Goal: Task Accomplishment & Management: Complete application form

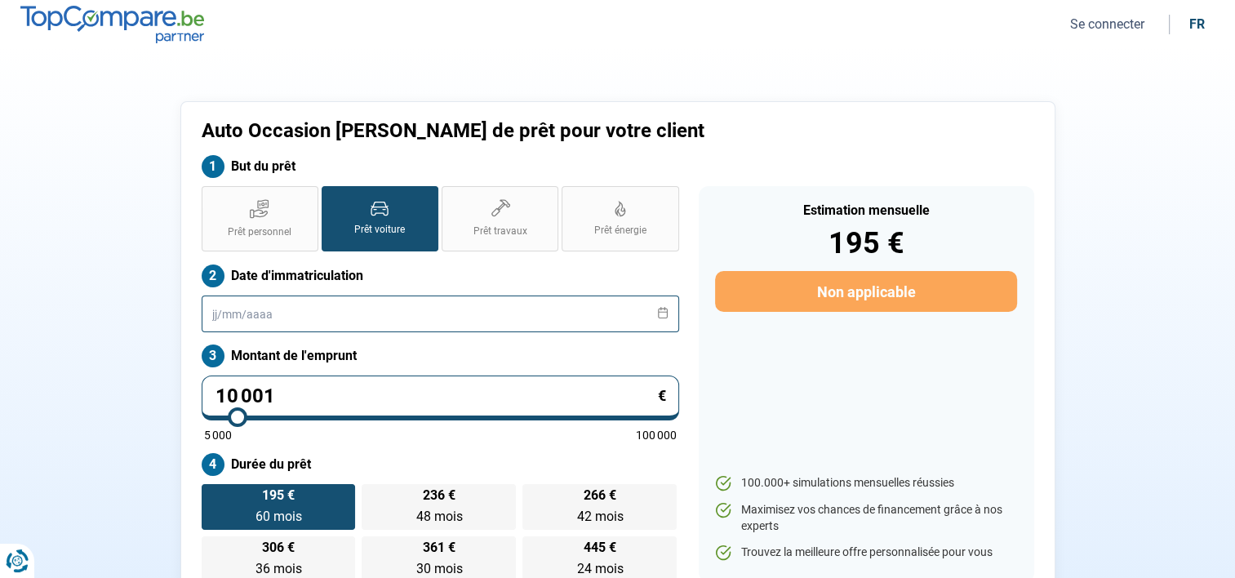
click at [369, 310] on input "text" at bounding box center [441, 314] width 478 height 37
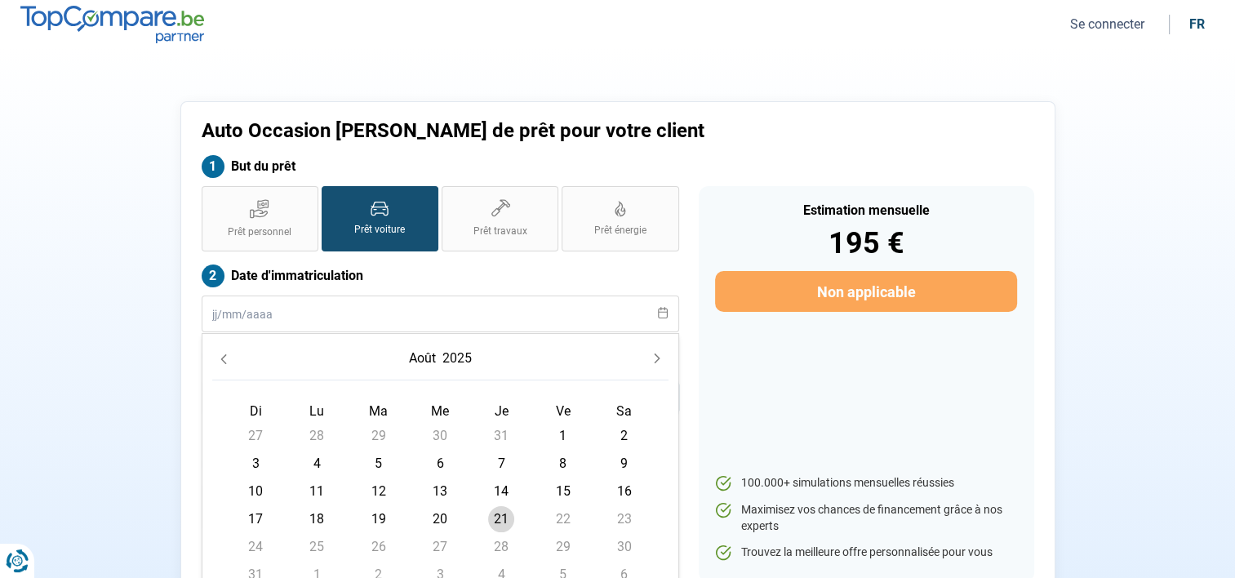
click at [389, 210] on icon at bounding box center [380, 209] width 18 height 16
click at [332, 197] on input "Prêt voiture" at bounding box center [327, 191] width 11 height 11
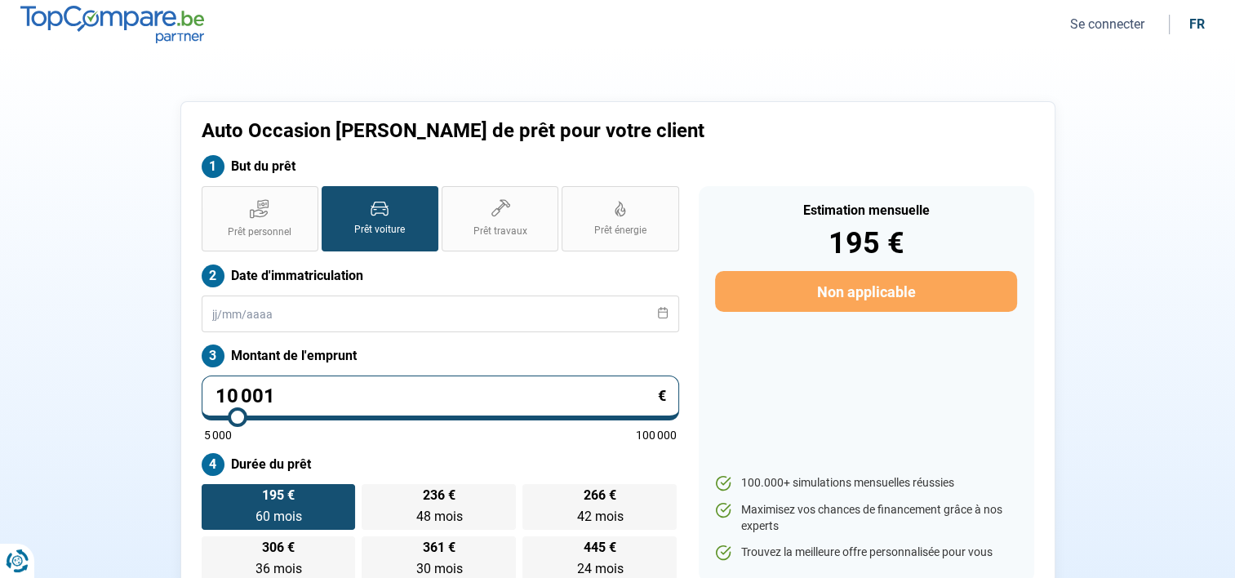
click at [287, 392] on input "10 001" at bounding box center [441, 398] width 478 height 45
type input "1 000"
type input "5000"
type input "100"
type input "5000"
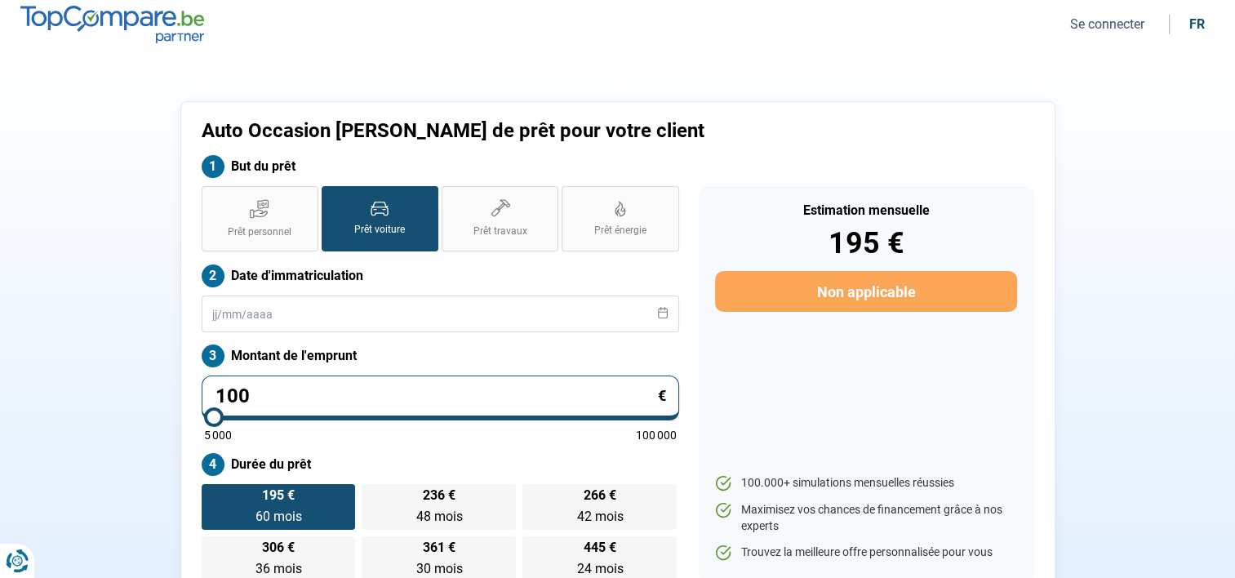
type input "10"
type input "5000"
type input "1"
type input "5000"
type input "0"
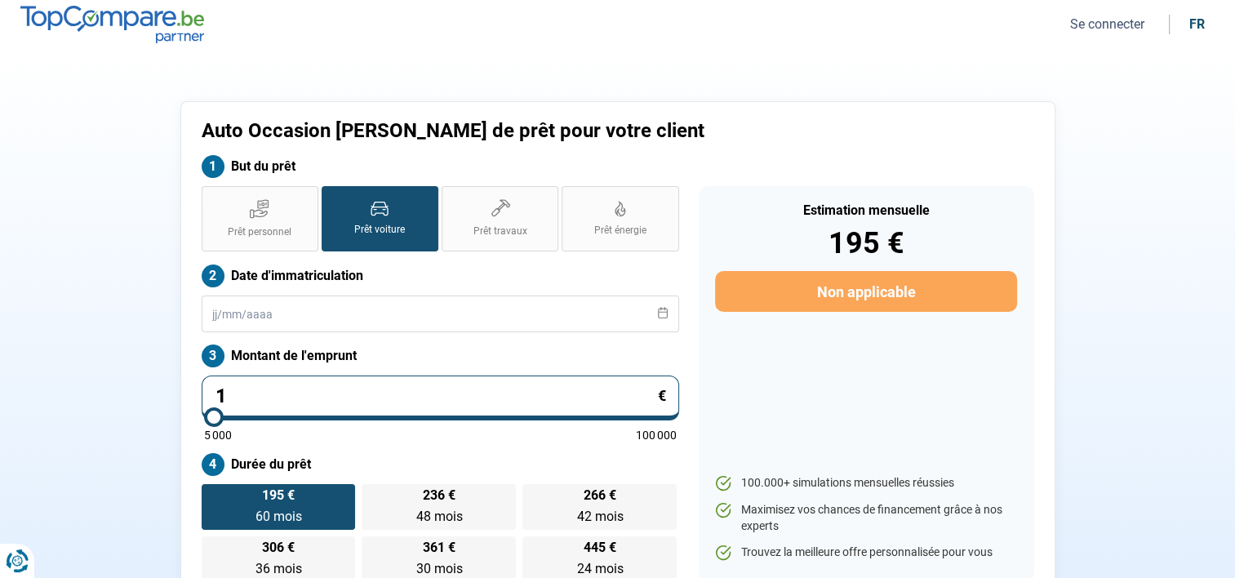
type input "5000"
type input "9"
type input "5000"
type input "95"
type input "5000"
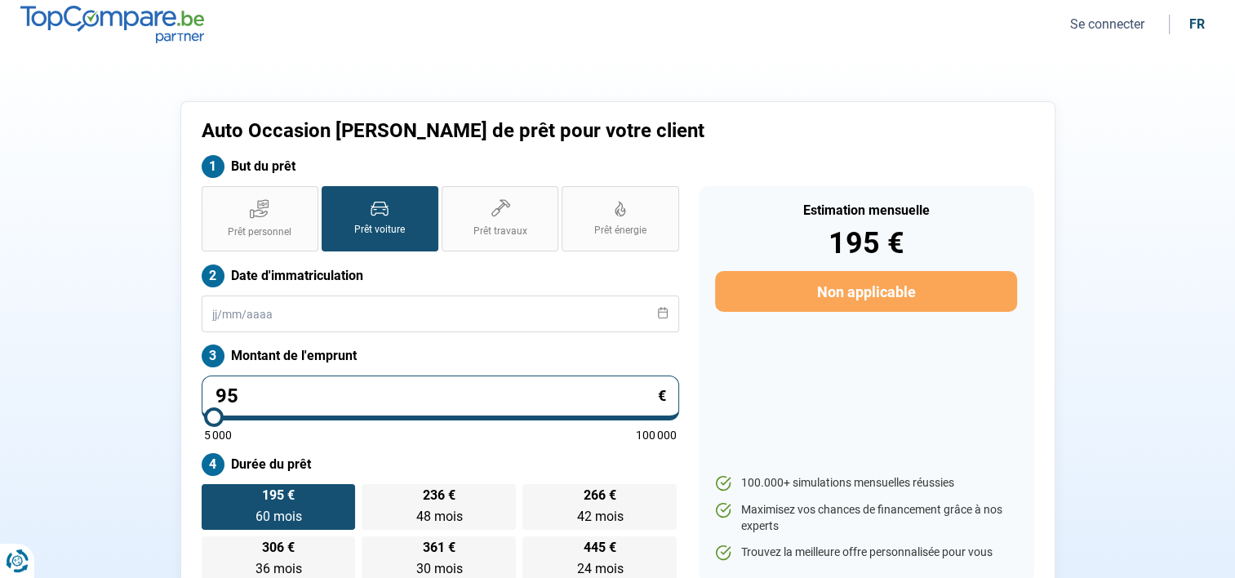
type input "955"
type input "5000"
type input "9 550"
type input "9500"
type input "9 550"
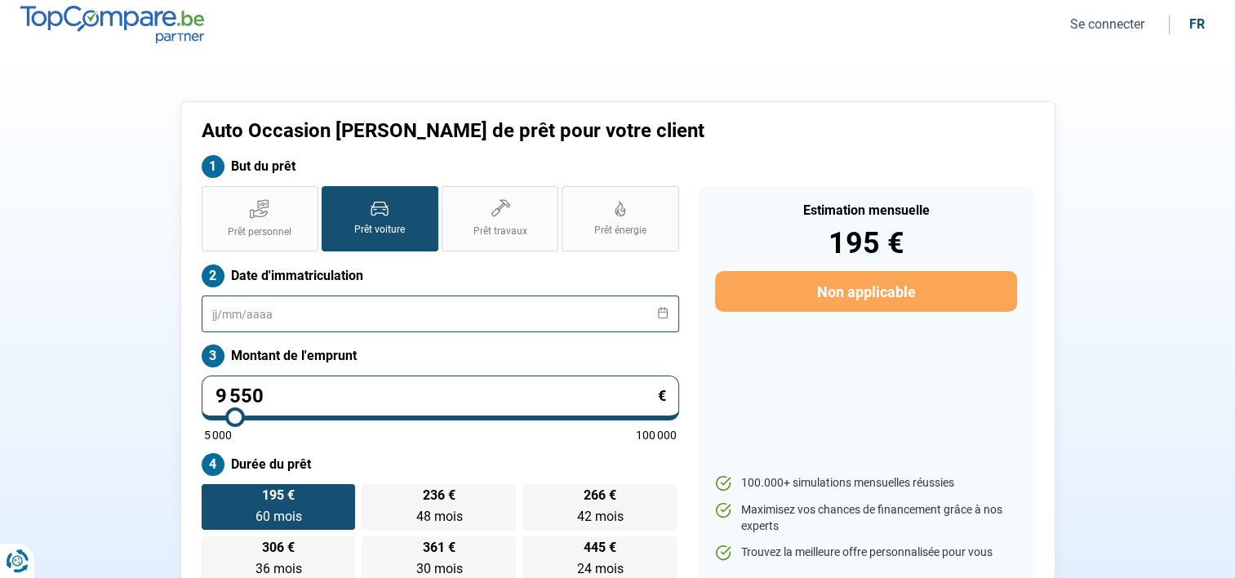
type input "9500"
radio input "true"
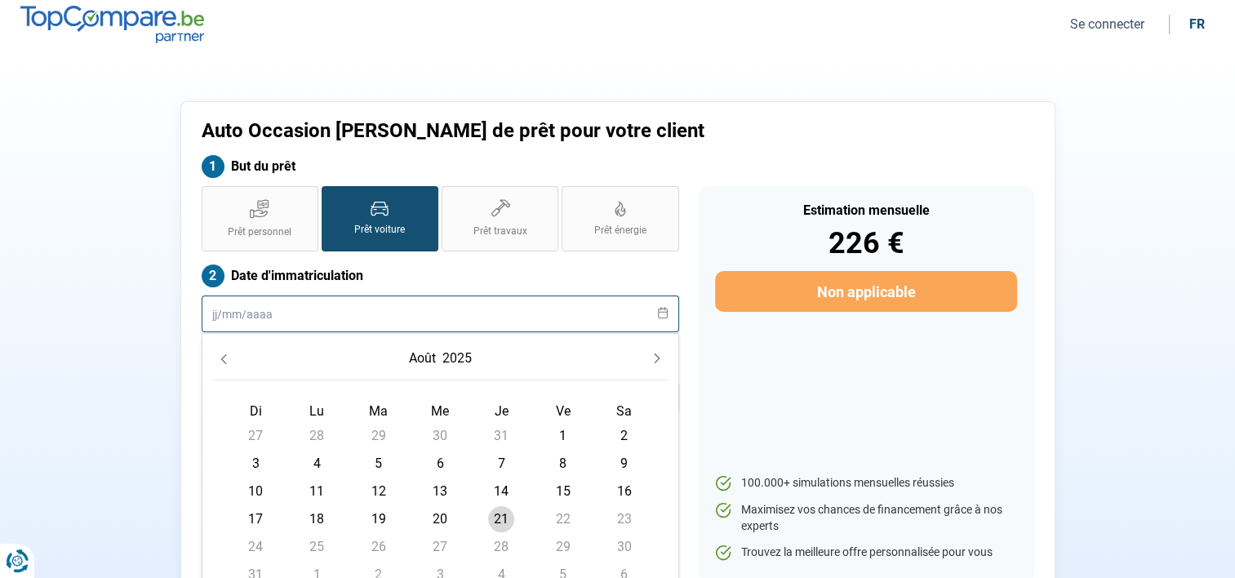
click at [304, 323] on input "text" at bounding box center [441, 314] width 478 height 37
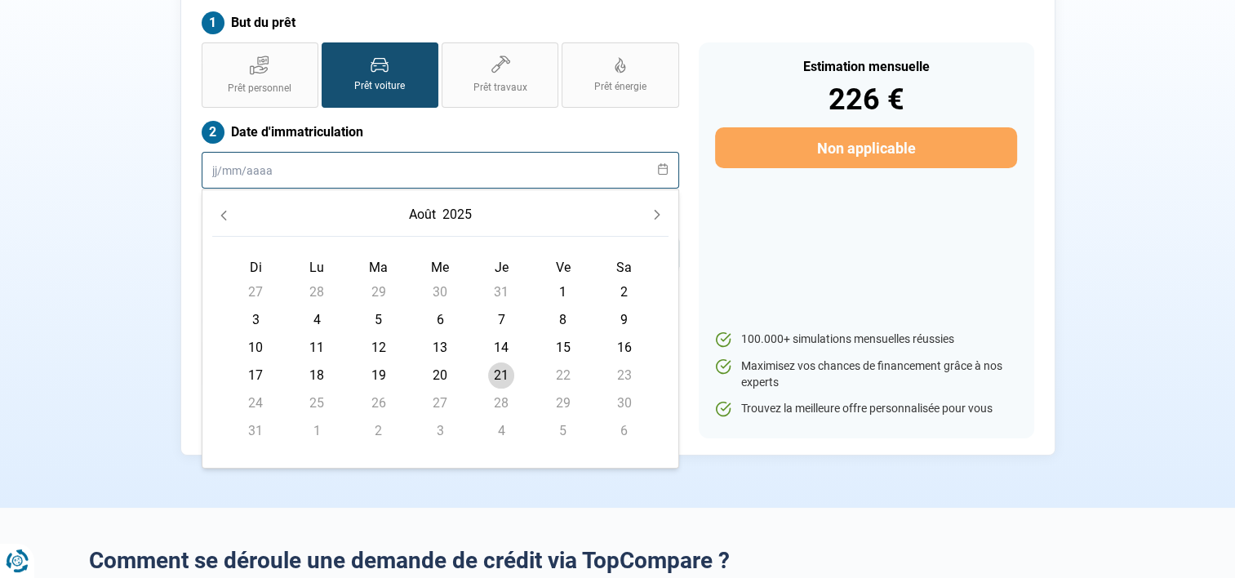
scroll to position [163, 0]
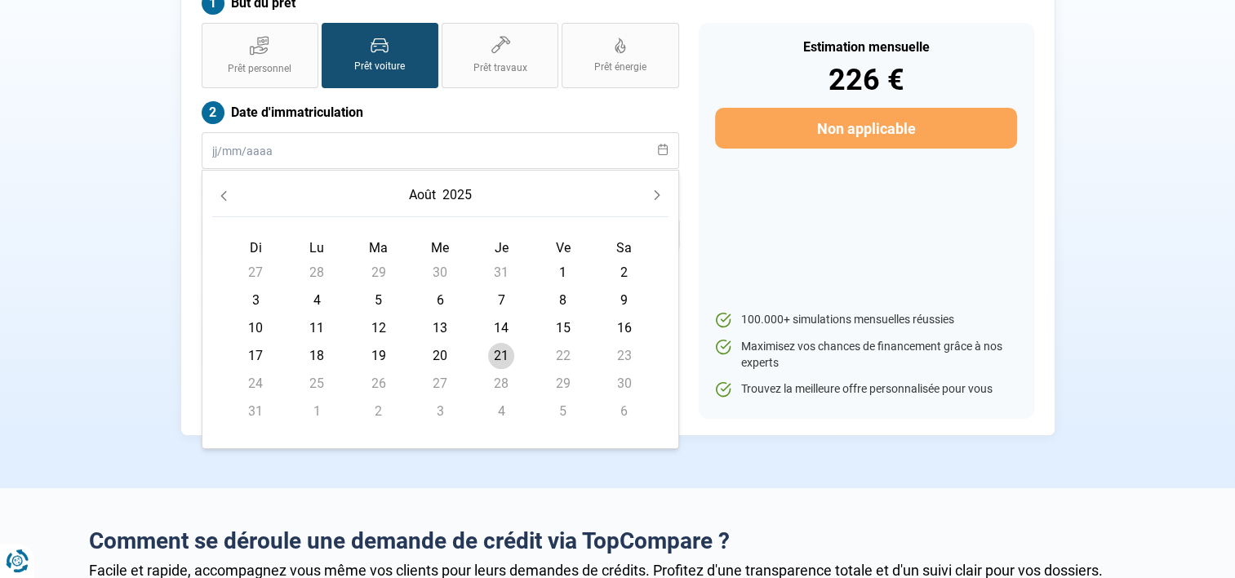
click at [509, 326] on span "14" at bounding box center [501, 328] width 26 height 26
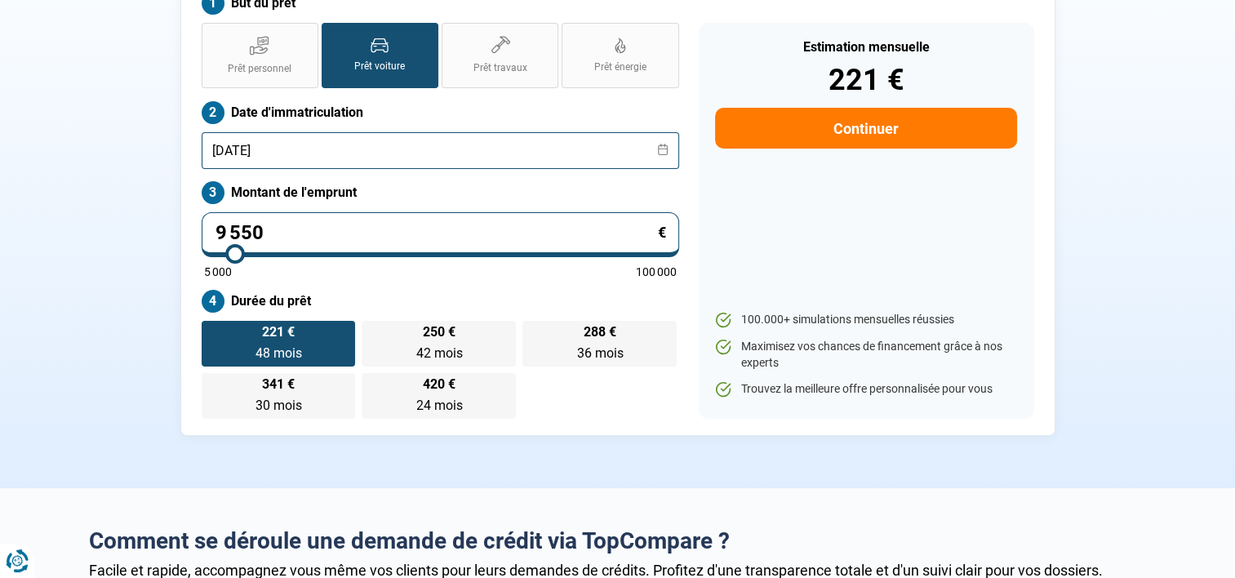
click at [322, 144] on input "[DATE]" at bounding box center [441, 150] width 478 height 37
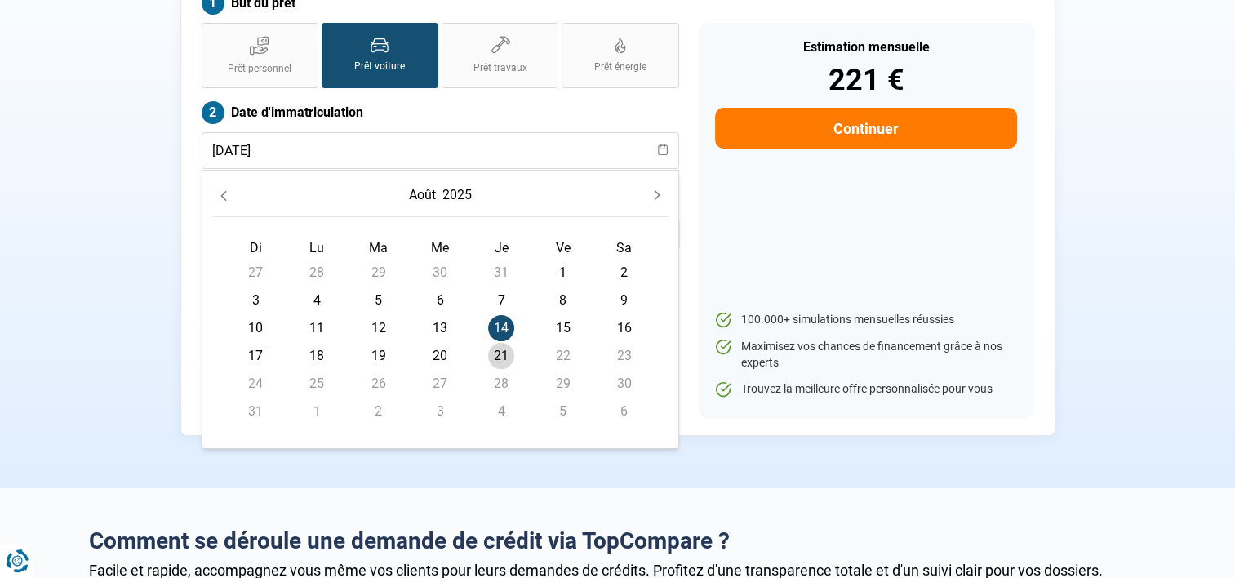
click at [657, 190] on icon "Next Month" at bounding box center [656, 194] width 11 height 11
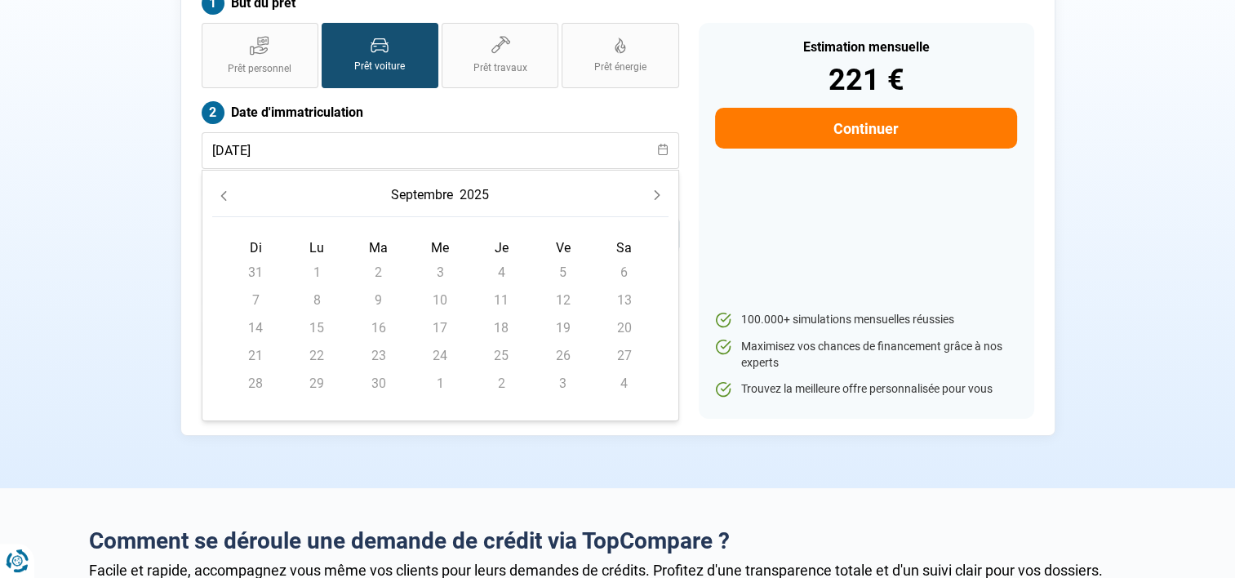
click at [659, 191] on icon "Next Month" at bounding box center [656, 194] width 11 height 11
click at [321, 157] on input "[DATE]" at bounding box center [441, 150] width 478 height 37
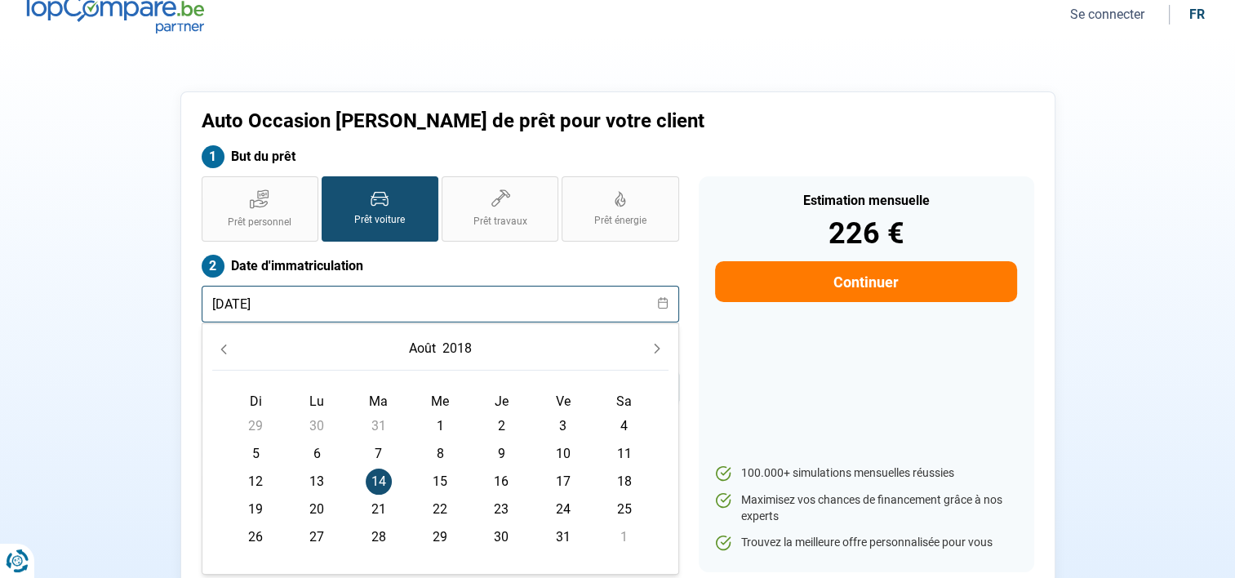
scroll to position [0, 0]
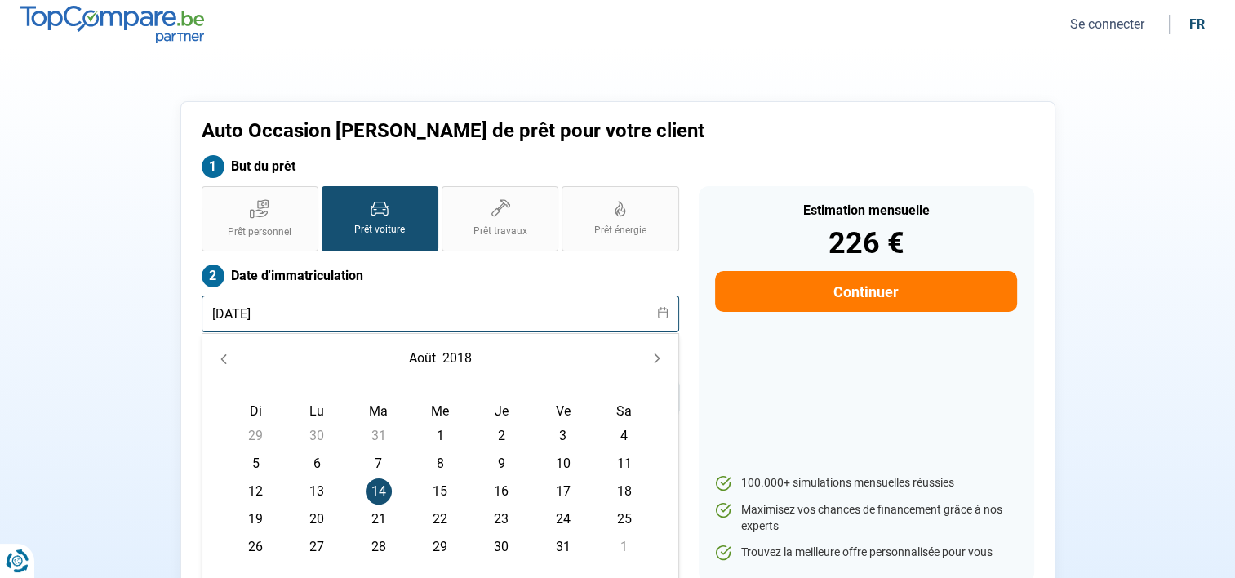
type input "[DATE]"
click at [816, 300] on button "Continuer" at bounding box center [865, 291] width 301 height 41
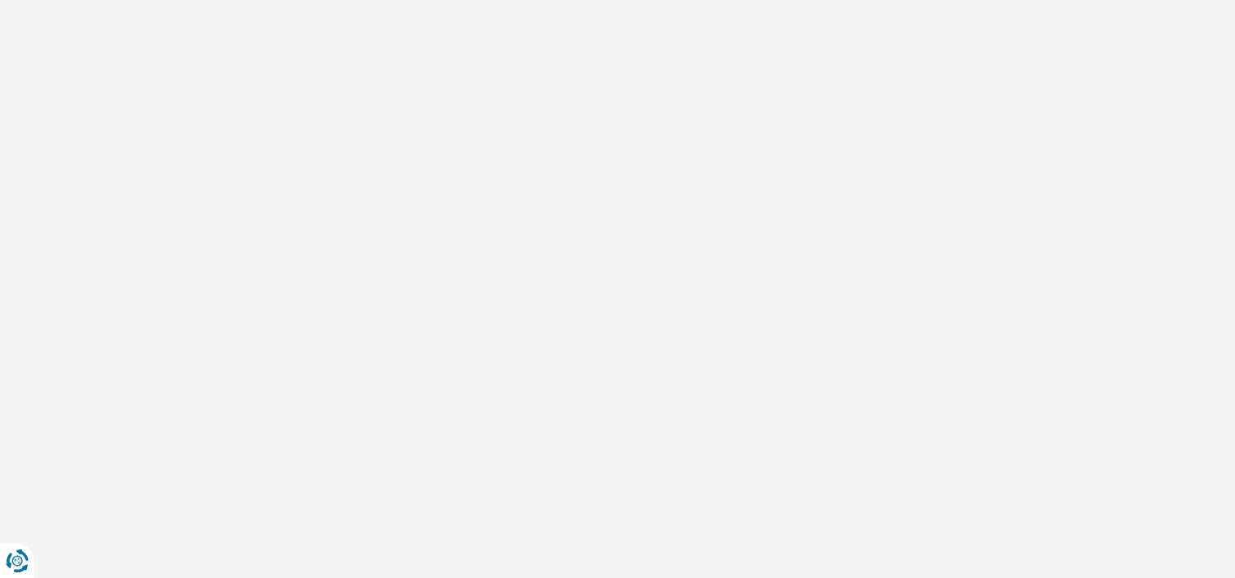
select select "32"
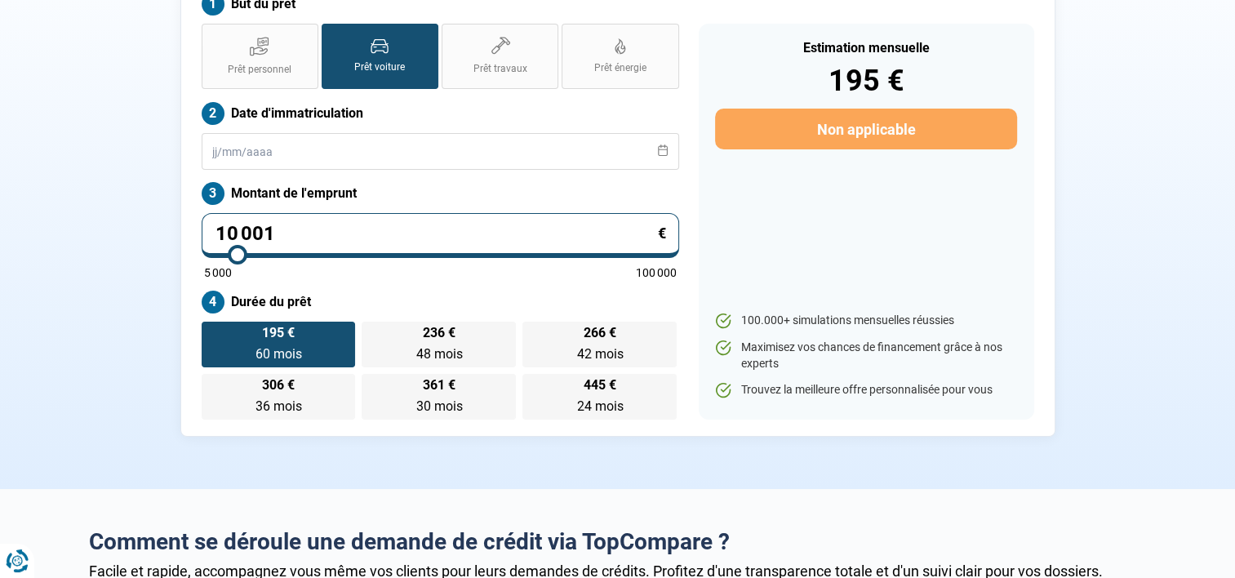
scroll to position [163, 0]
click at [347, 226] on input "10 001" at bounding box center [441, 234] width 478 height 45
type input "1 000"
type input "5000"
type input "100"
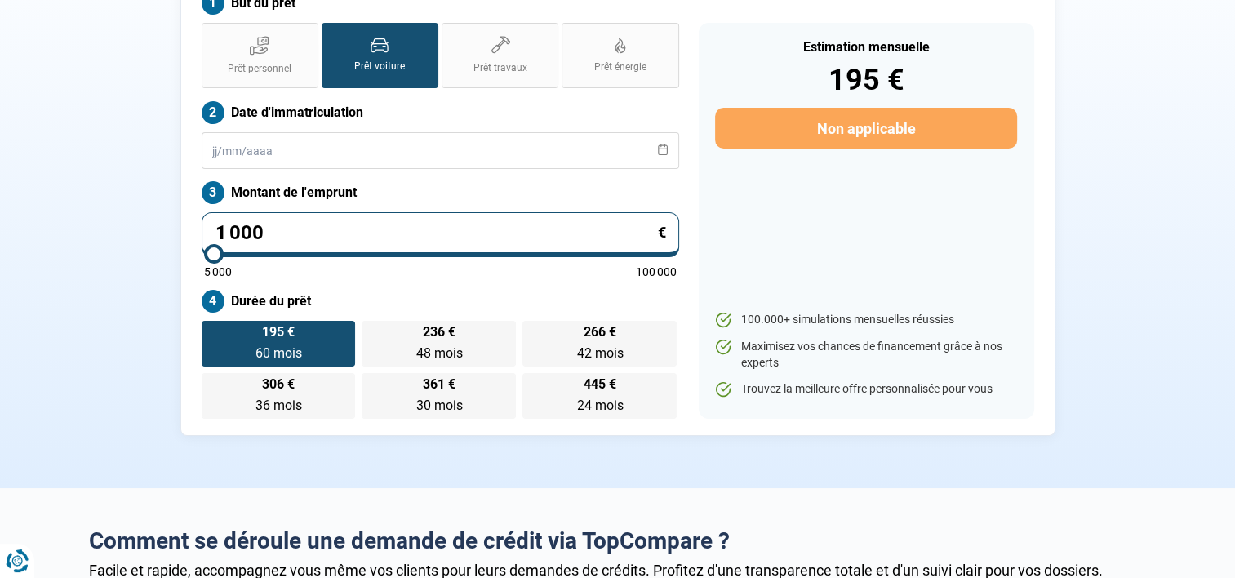
type input "5000"
type input "10"
type input "5000"
type input "1"
type input "5000"
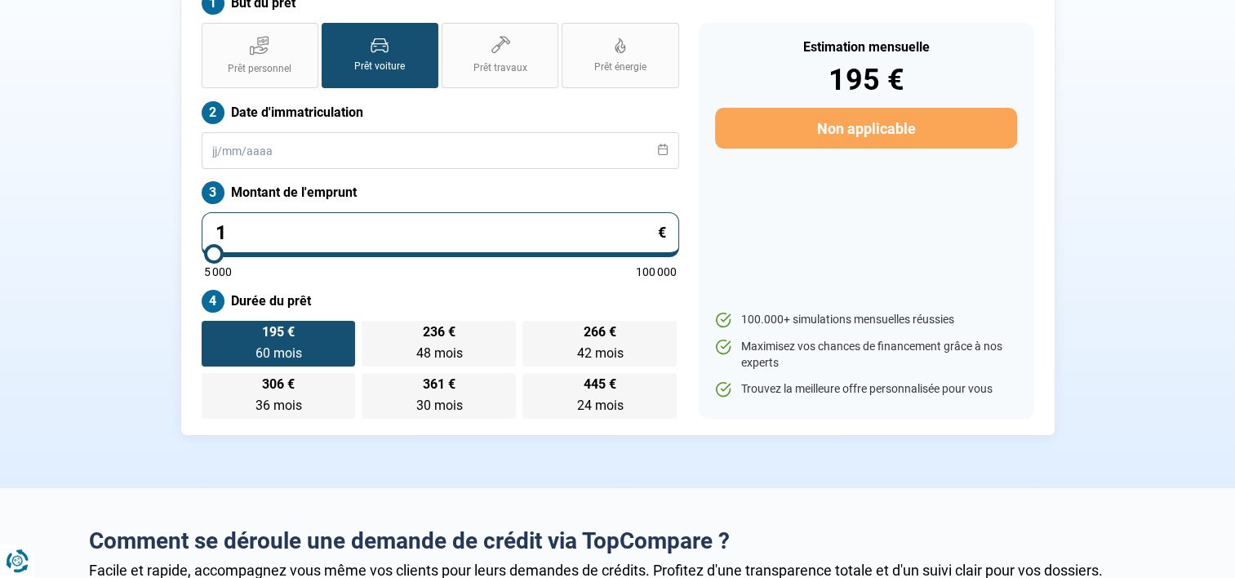
type input "0"
type input "5000"
type input "9"
type input "5000"
type input "95"
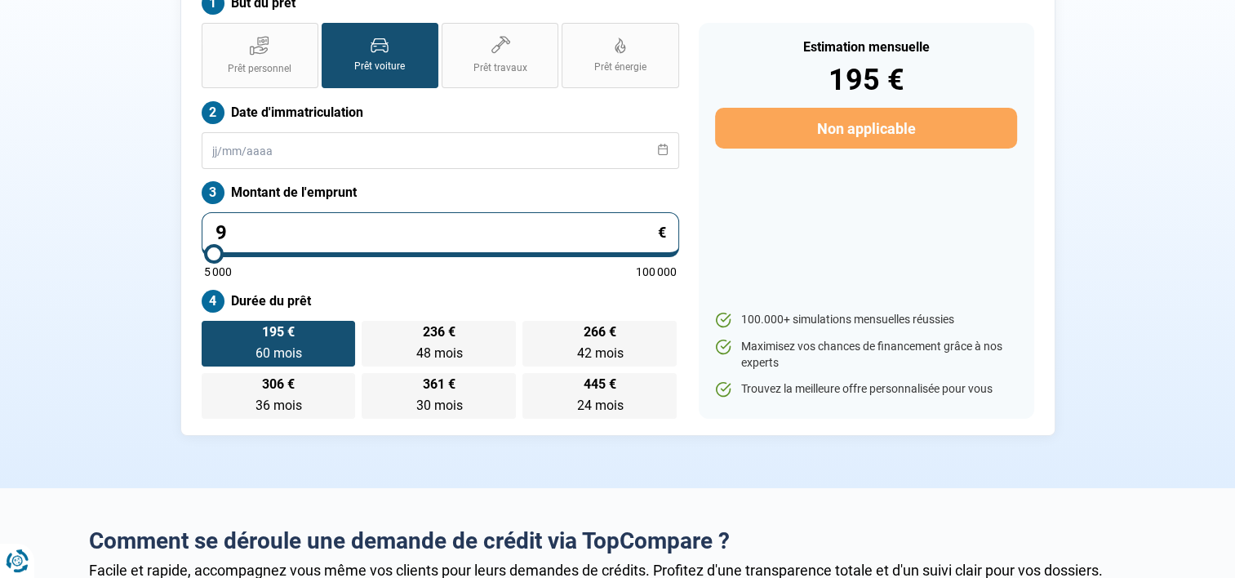
type input "5000"
type input "955"
type input "5000"
type input "9 550"
type input "9500"
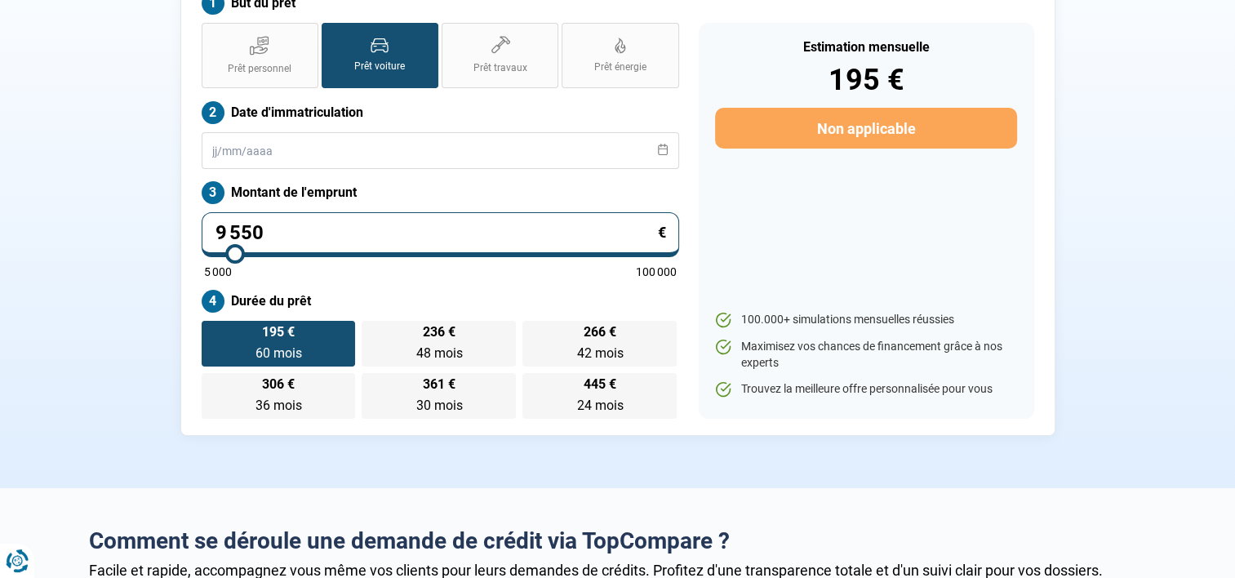
scroll to position [82, 0]
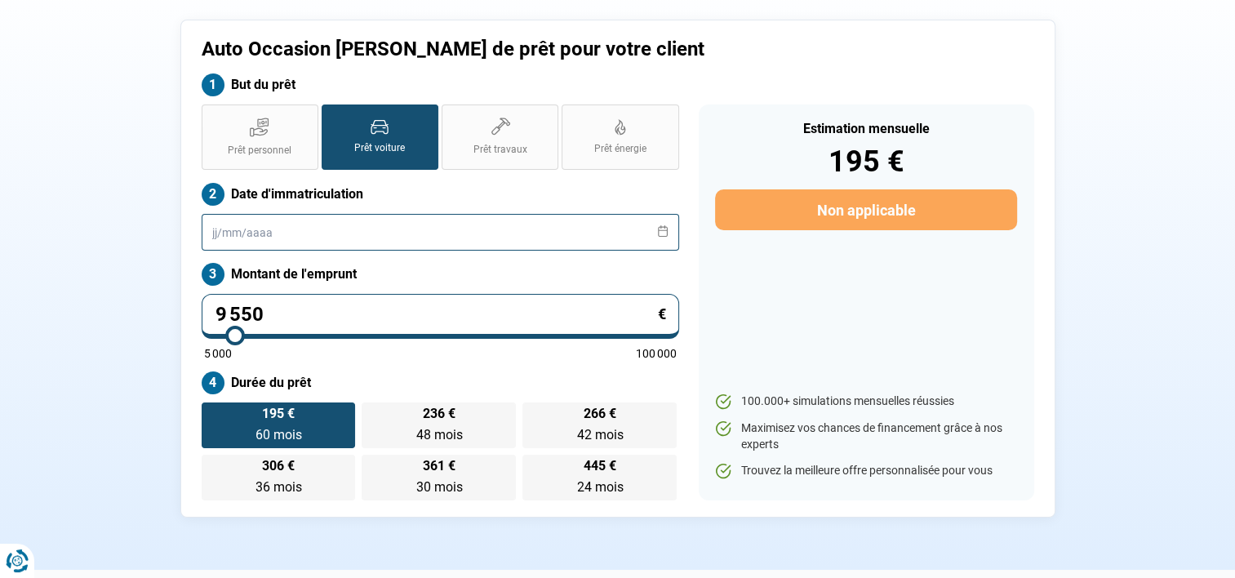
type input "9 550"
type input "9500"
radio input "true"
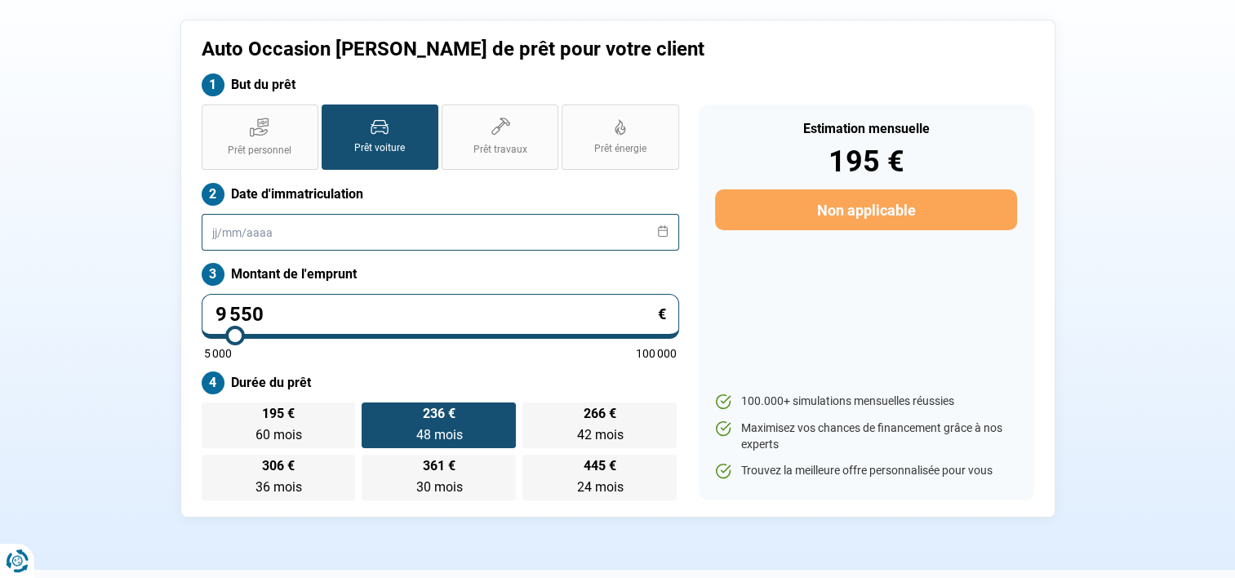
click at [393, 215] on input "text" at bounding box center [441, 232] width 478 height 37
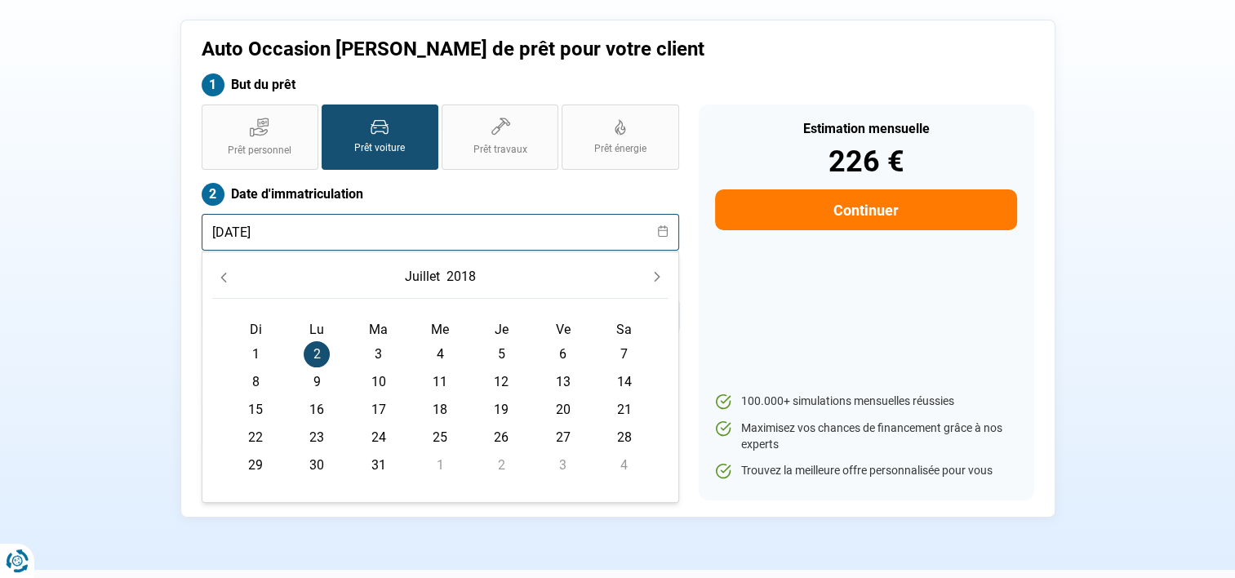
type input "[DATE]"
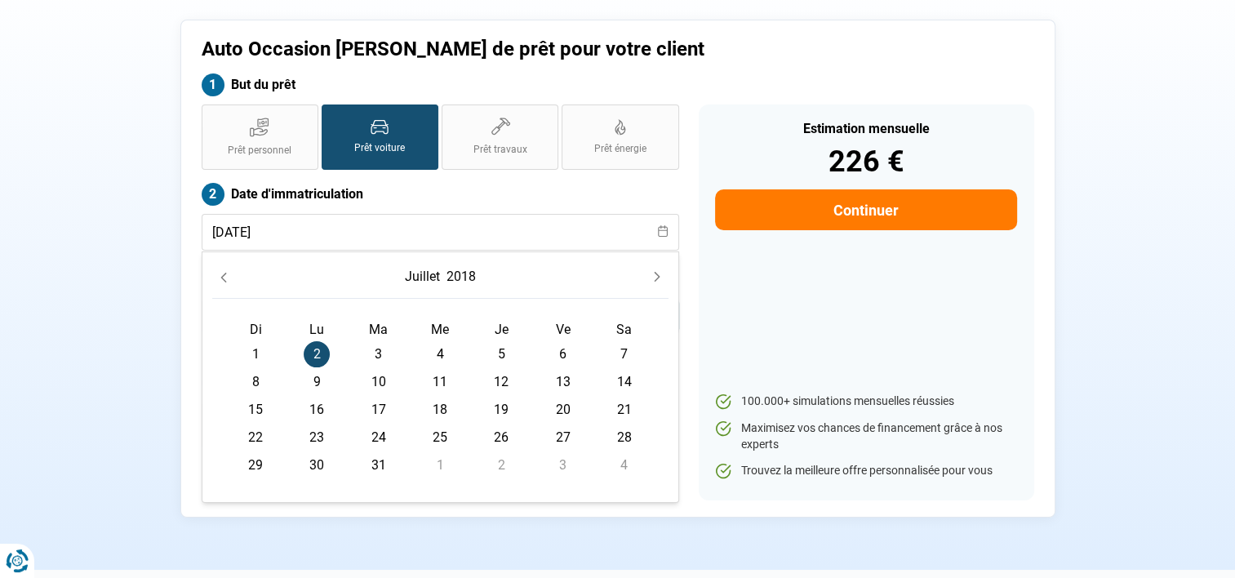
click at [687, 268] on div "Prêt personnel Prêt voiture Prêt travaux Prêt énergie Prêt voiture Date d'immat…" at bounding box center [440, 303] width 497 height 396
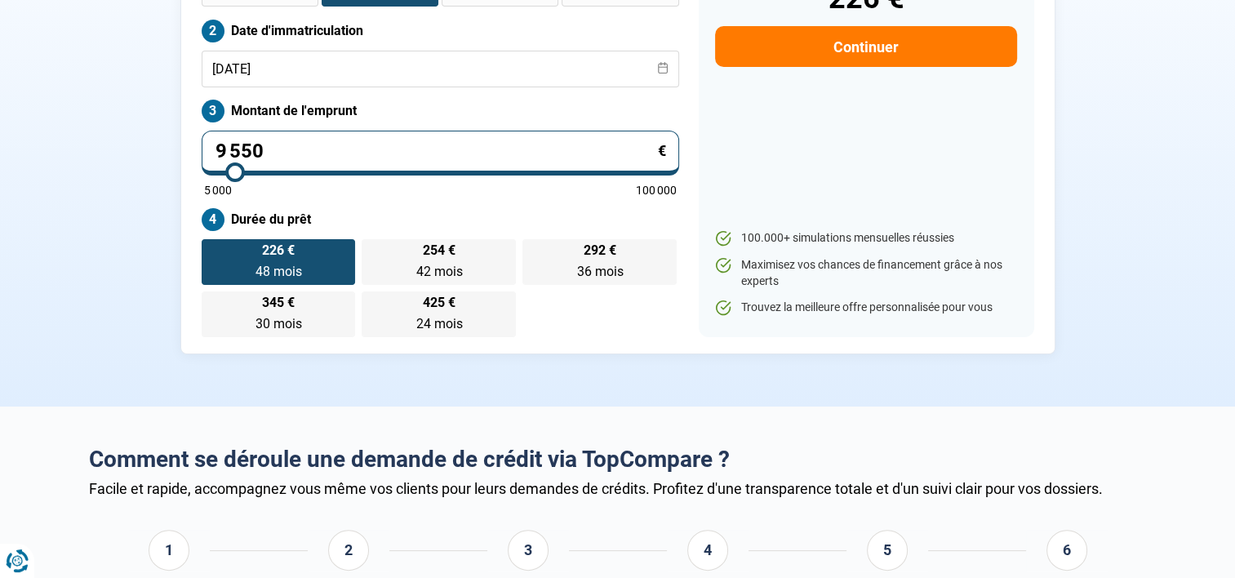
scroll to position [0, 0]
